Goal: Information Seeking & Learning: Find specific fact

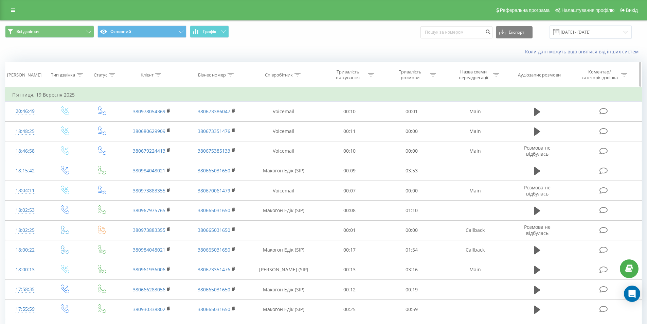
click at [155, 74] on div "Клієнт" at bounding box center [151, 75] width 21 height 6
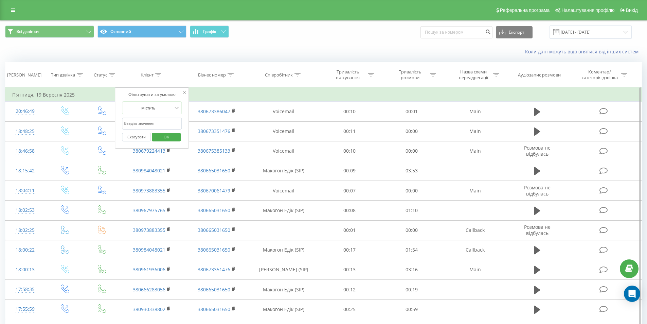
click at [154, 125] on input "text" at bounding box center [152, 124] width 60 height 12
paste input "(097) 138-19-72"
type input "(097) 138-19-72"
click at [161, 134] on span "OK" at bounding box center [166, 136] width 19 height 11
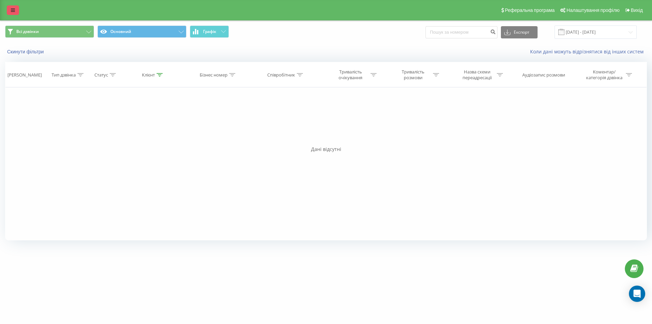
click at [11, 6] on link at bounding box center [13, 10] width 12 height 10
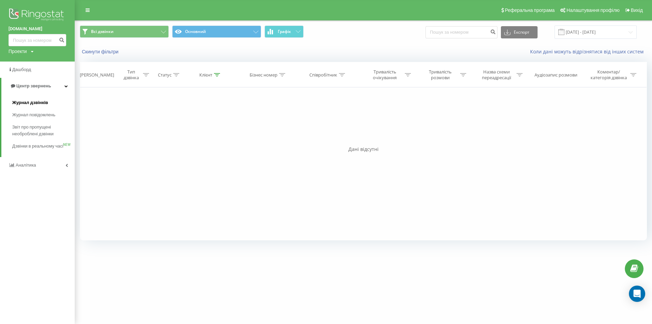
click at [41, 101] on span "Журнал дзвінків" at bounding box center [30, 102] width 36 height 7
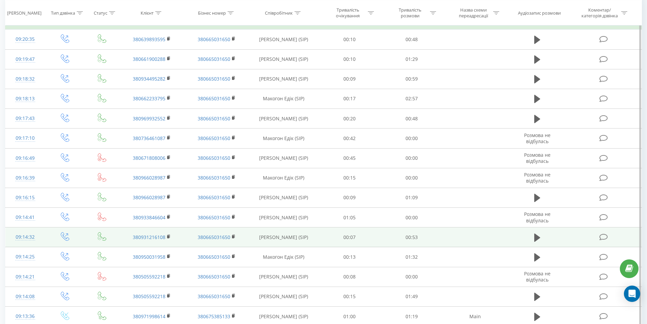
scroll to position [136, 0]
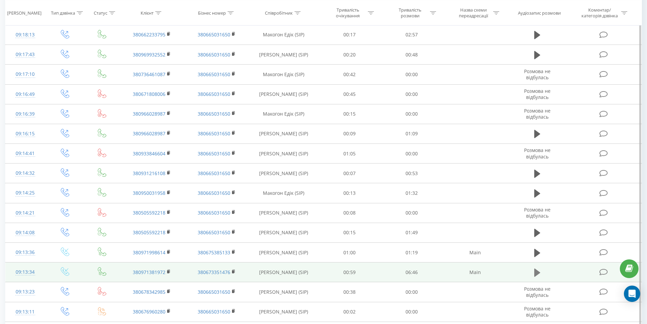
click at [536, 273] on icon at bounding box center [537, 272] width 6 height 8
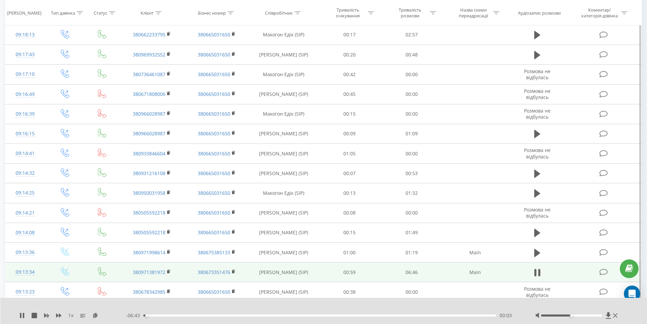
click at [155, 316] on div "00:03" at bounding box center [319, 315] width 353 height 2
drag, startPoint x: 171, startPoint y: 314, endPoint x: 175, endPoint y: 314, distance: 4.1
click at [171, 314] on div "- 06:32 00:14 00:14" at bounding box center [322, 315] width 392 height 7
click at [175, 316] on div "00:15" at bounding box center [319, 315] width 353 height 2
click at [194, 316] on div "00:38" at bounding box center [319, 315] width 353 height 2
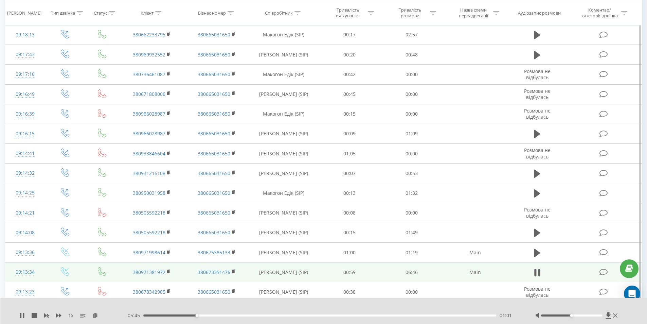
click at [204, 315] on div "01:01" at bounding box center [319, 315] width 353 height 2
click at [217, 316] on div "01:24" at bounding box center [319, 315] width 353 height 2
click at [232, 315] on div "01:42" at bounding box center [319, 315] width 353 height 2
click at [226, 315] on div "01:35" at bounding box center [319, 315] width 353 height 2
click at [333, 314] on div "03:39" at bounding box center [319, 315] width 353 height 2
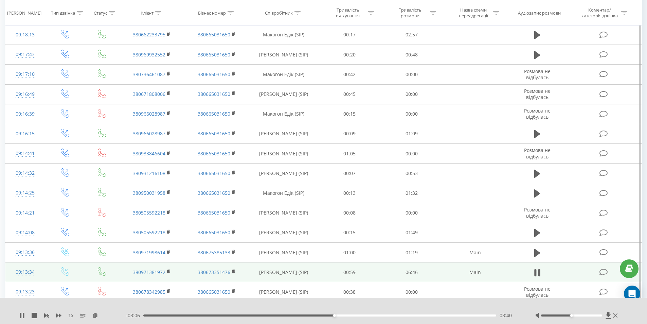
drag, startPoint x: 349, startPoint y: 315, endPoint x: 357, endPoint y: 316, distance: 8.3
click at [350, 315] on div "03:40" at bounding box center [319, 315] width 353 height 2
click at [373, 315] on div "05:36" at bounding box center [319, 315] width 353 height 2
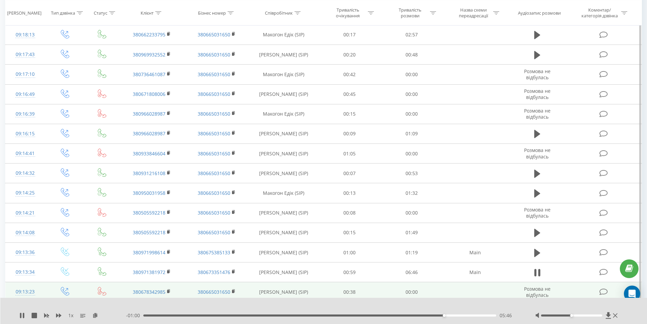
drag, startPoint x: 540, startPoint y: 273, endPoint x: 501, endPoint y: 284, distance: 41.2
click at [540, 273] on button at bounding box center [537, 272] width 10 height 10
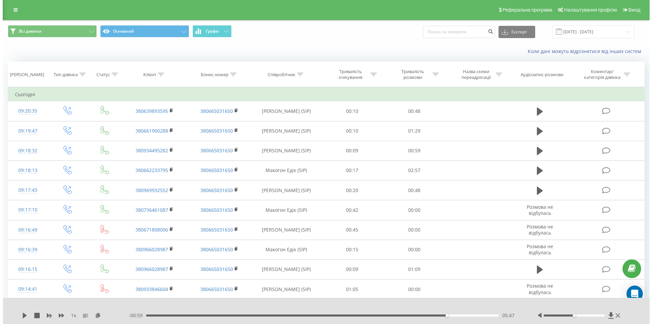
scroll to position [0, 0]
click at [161, 77] on div at bounding box center [158, 75] width 6 height 6
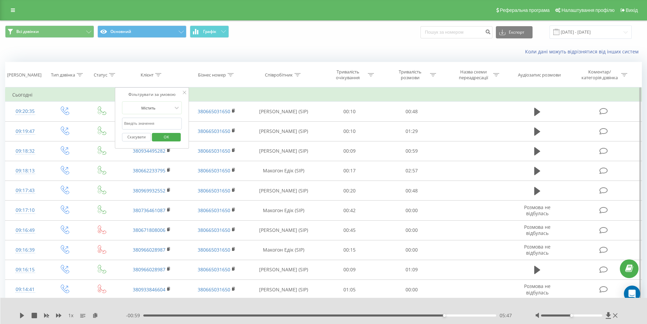
click at [157, 126] on input "text" at bounding box center [152, 124] width 60 height 12
paste input "0962154042"
type input "0962154042"
click at [166, 135] on span "OK" at bounding box center [166, 136] width 19 height 11
